Goal: Task Accomplishment & Management: Use online tool/utility

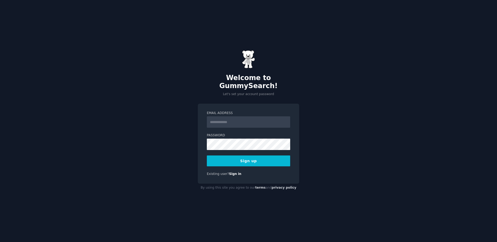
click at [255, 121] on input "Email Address" at bounding box center [248, 121] width 83 height 11
type input "**********"
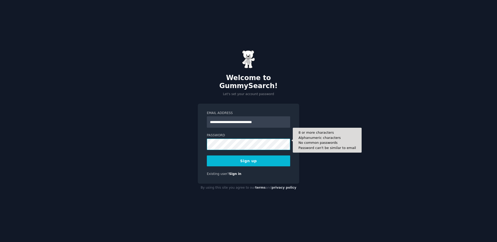
click at [207, 155] on button "Sign up" at bounding box center [248, 160] width 83 height 11
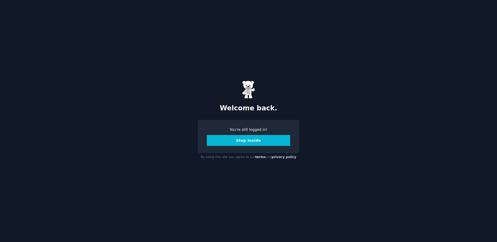
click at [244, 142] on button "Step Inside" at bounding box center [248, 140] width 83 height 11
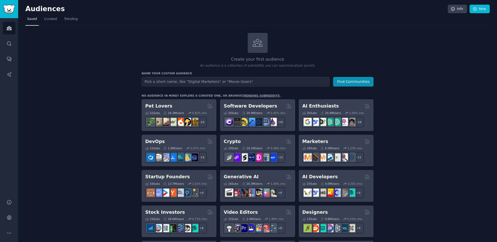
click at [187, 82] on input "text" at bounding box center [236, 82] width 188 height 10
click at [184, 83] on input "text" at bounding box center [236, 82] width 188 height 10
type input "grocery app"
click at [333, 77] on button "Find Communities" at bounding box center [353, 82] width 40 height 10
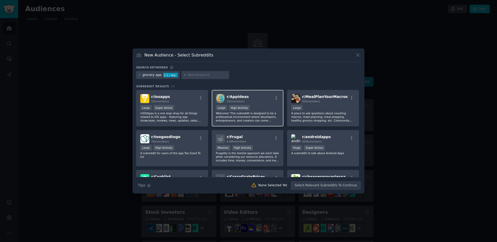
click at [238, 98] on span "r/ AppIdeas" at bounding box center [238, 97] width 22 height 4
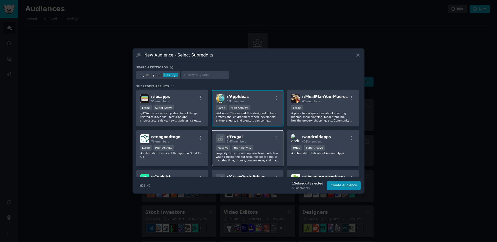
click at [237, 136] on span "r/ Frugal" at bounding box center [235, 137] width 16 height 4
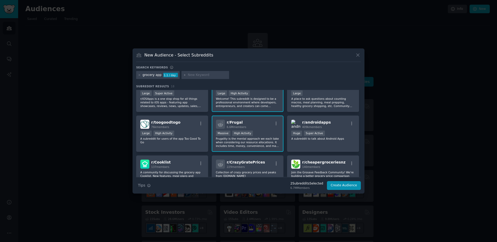
scroll to position [49, 0]
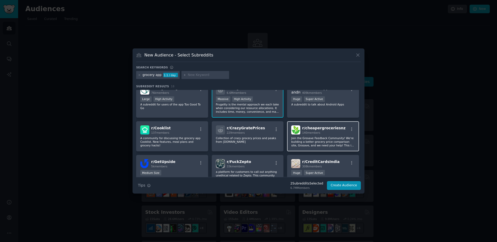
click at [320, 129] on span "r/ cheapergroceriesnz" at bounding box center [324, 128] width 44 height 4
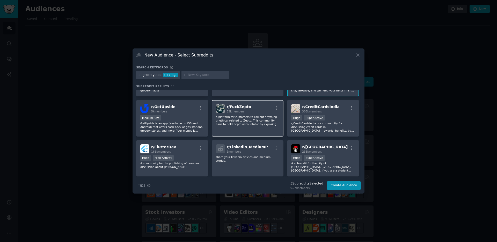
scroll to position [125, 0]
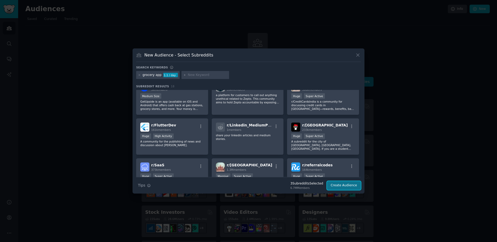
click at [342, 186] on button "Create Audience" at bounding box center [344, 185] width 34 height 9
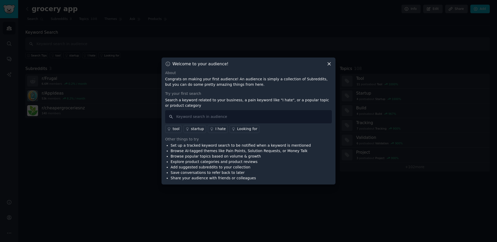
click at [331, 63] on icon at bounding box center [329, 63] width 5 height 5
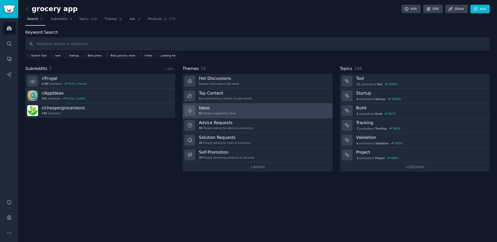
click at [247, 110] on link "Ideas 92 People suggesting ideas" at bounding box center [258, 110] width 150 height 15
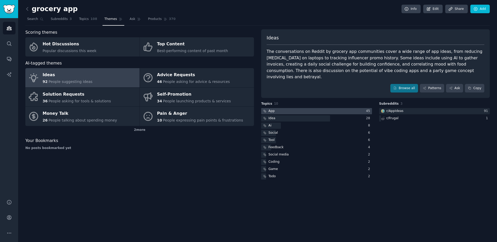
click at [295, 108] on div at bounding box center [316, 111] width 111 height 6
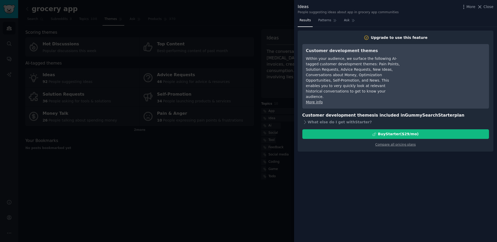
click at [234, 135] on div at bounding box center [248, 121] width 497 height 242
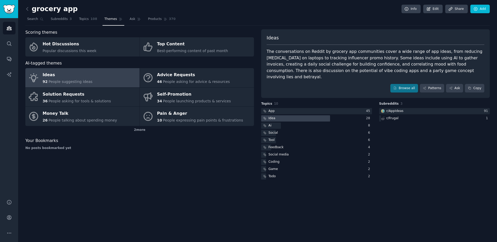
click at [281, 115] on div at bounding box center [295, 118] width 69 height 6
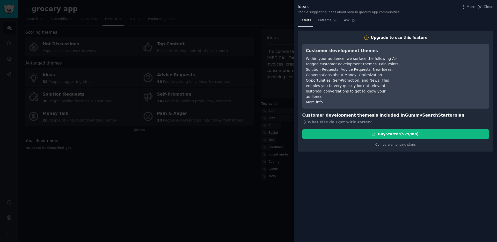
click at [257, 123] on div at bounding box center [248, 121] width 497 height 242
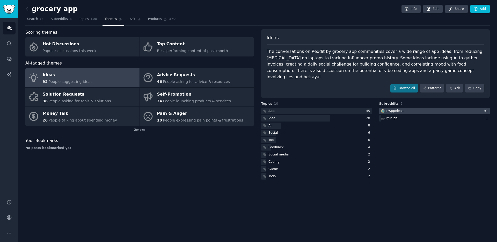
click at [398, 109] on div "r/ AppIdeas" at bounding box center [395, 111] width 17 height 5
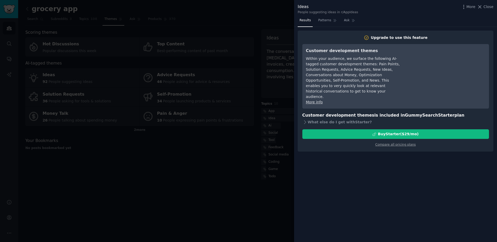
click at [256, 120] on div at bounding box center [248, 121] width 497 height 242
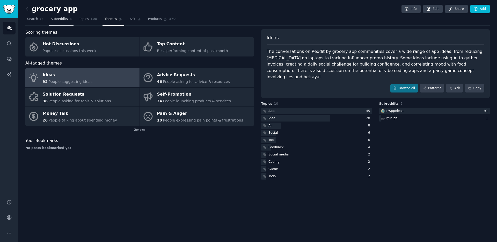
click at [58, 20] on span "Subreddits" at bounding box center [59, 19] width 17 height 5
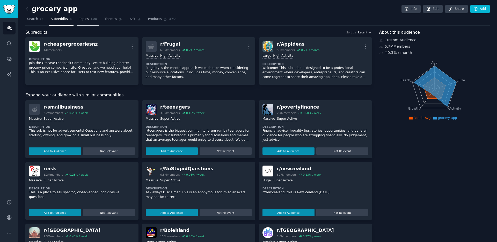
click at [86, 20] on span "Topics" at bounding box center [84, 19] width 10 height 5
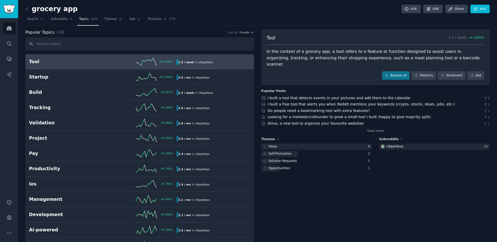
click at [231, 62] on div "1.5 / week in r/ AppIdeas" at bounding box center [212, 61] width 70 height 5
